Goal: Navigation & Orientation: Go to known website

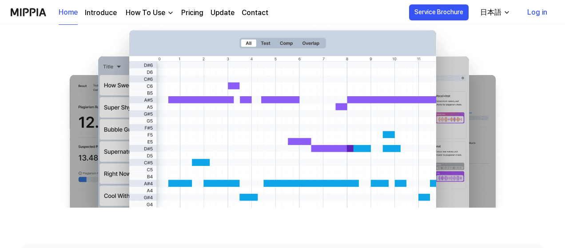
scroll to position [44, 0]
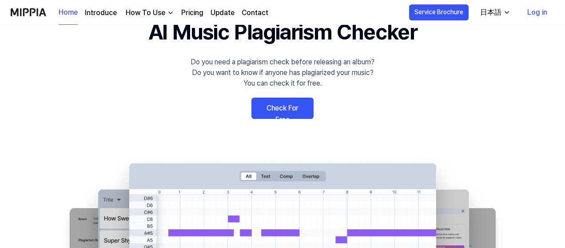
click at [496, 14] on div "日本語" at bounding box center [490, 12] width 25 height 11
click at [486, 15] on div "日本語" at bounding box center [490, 12] width 25 height 11
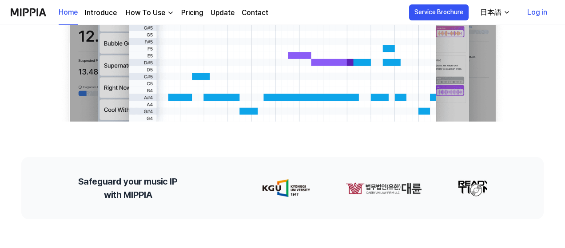
scroll to position [89, 0]
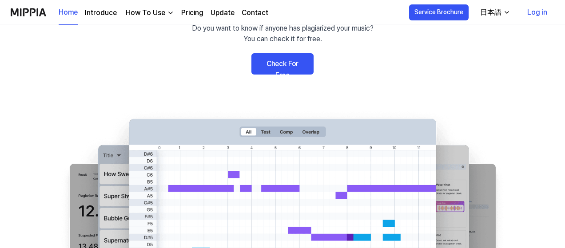
click at [489, 16] on div "日本語" at bounding box center [490, 12] width 25 height 11
click at [493, 10] on div "日本語" at bounding box center [490, 12] width 25 height 11
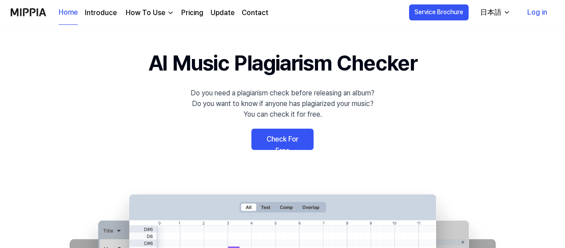
scroll to position [0, 0]
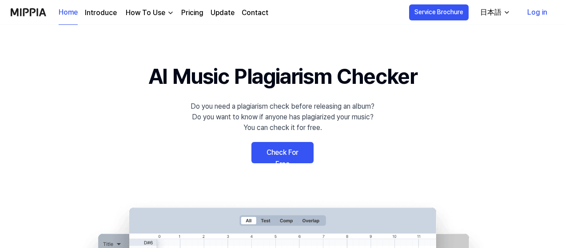
click at [537, 13] on link "Log in" at bounding box center [537, 12] width 34 height 25
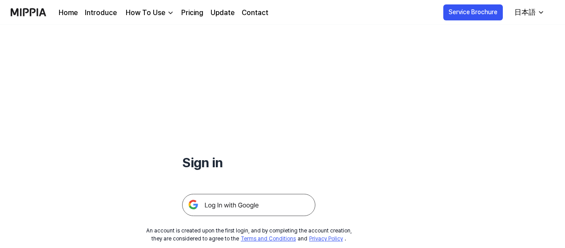
click at [530, 11] on div "日本語" at bounding box center [525, 12] width 25 height 11
click at [355, 100] on div "Sign in An account is created upon the first login, and by completing the accou…" at bounding box center [249, 134] width 498 height 218
click at [67, 14] on link "Home" at bounding box center [68, 13] width 19 height 11
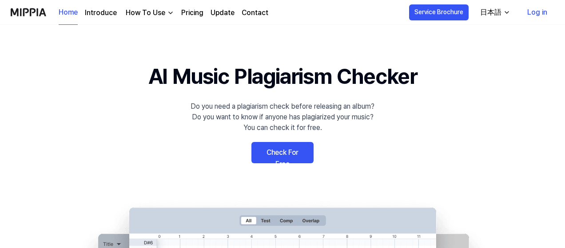
click at [271, 151] on link "Check For Free" at bounding box center [282, 152] width 62 height 21
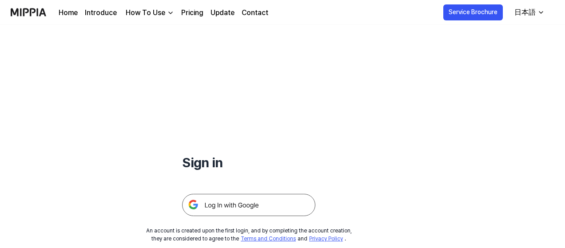
scroll to position [85, 0]
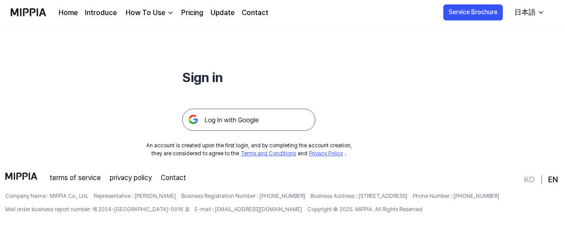
click at [203, 79] on h1 "Sign in" at bounding box center [248, 78] width 133 height 20
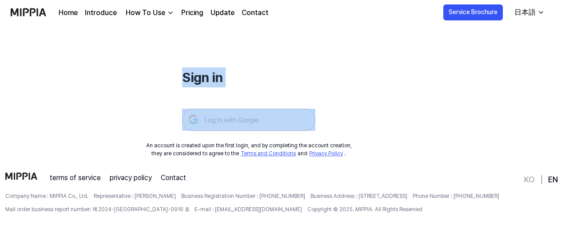
click at [203, 79] on h1 "Sign in" at bounding box center [248, 78] width 133 height 20
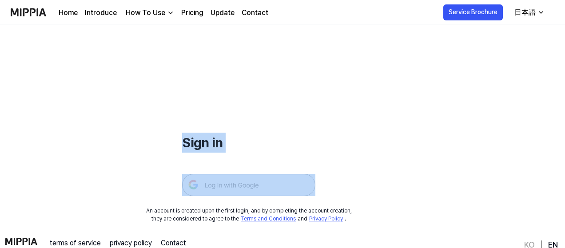
scroll to position [0, 0]
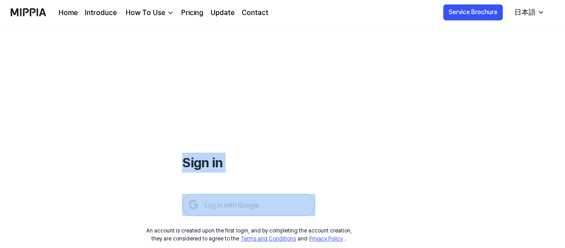
click at [380, 74] on div "Sign in An account is created upon the first login, and by completing the accou…" at bounding box center [249, 134] width 498 height 218
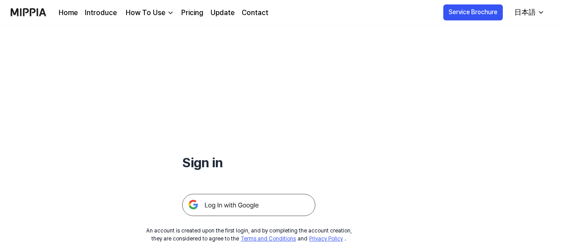
click at [227, 140] on div "Sign in" at bounding box center [248, 120] width 133 height 191
click at [204, 163] on h1 "Sign in" at bounding box center [248, 163] width 133 height 20
drag, startPoint x: 10, startPoint y: 8, endPoint x: 44, endPoint y: 11, distance: 34.3
click at [44, 11] on nav "Home Introduce How To Use Pricing Update Contact Service Brochure 日本語" at bounding box center [282, 12] width 565 height 25
click at [82, 37] on div "Sign in An account is created upon the first login, and by completing the accou…" at bounding box center [249, 134] width 498 height 218
